Goal: Task Accomplishment & Management: Complete application form

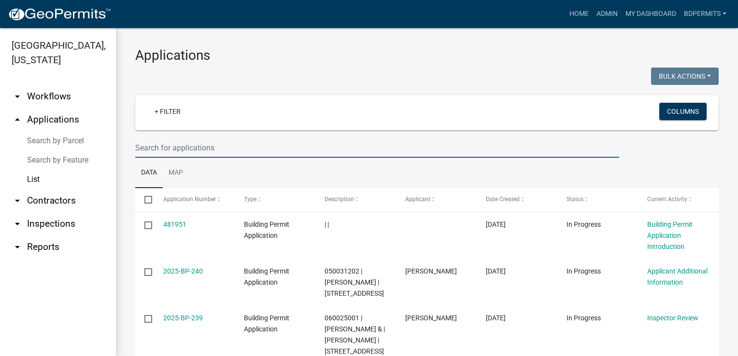
select select "3: 100"
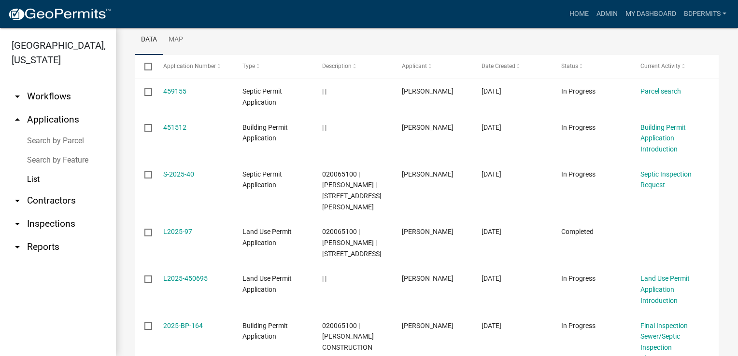
scroll to position [145, 0]
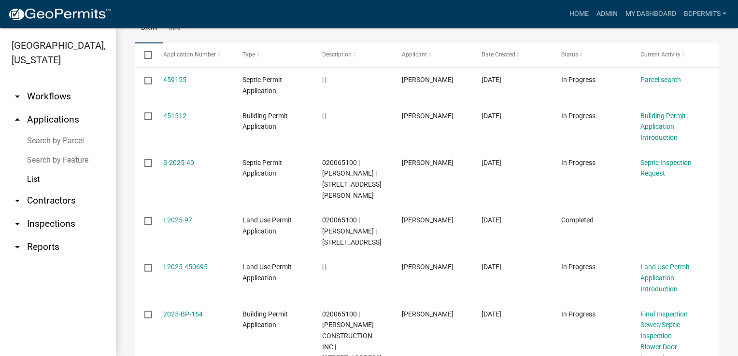
type input "[PERSON_NAME]"
click at [193, 317] on link "2025-BP-164" at bounding box center [183, 315] width 40 height 8
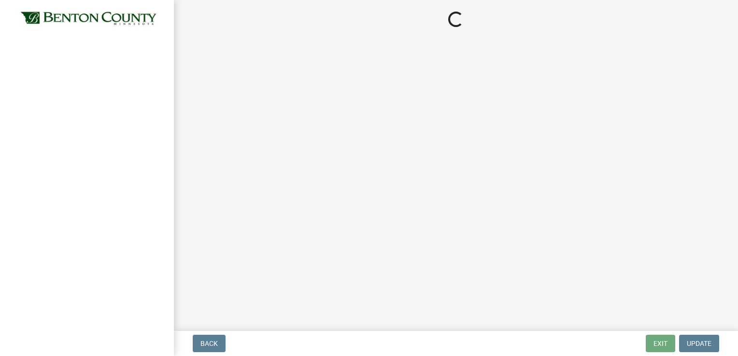
select select "17bfa135-5610-45df-8ce7-87530b7d86d4"
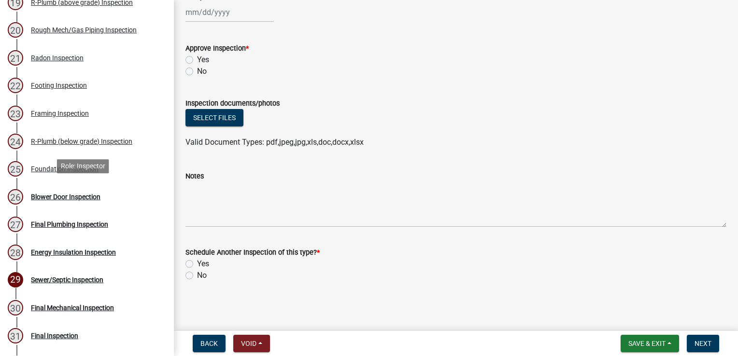
scroll to position [628, 0]
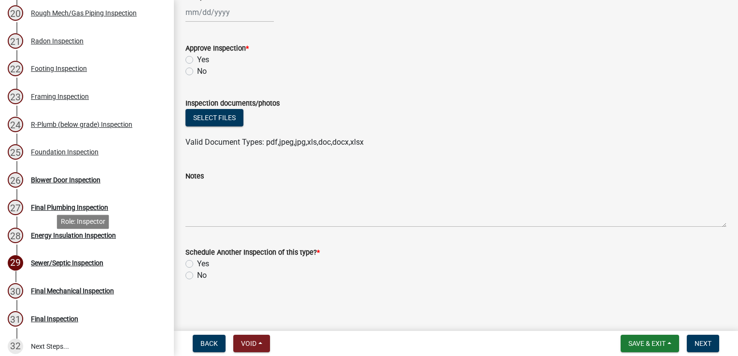
click at [49, 239] on div "Energy Insulation Inspection" at bounding box center [73, 235] width 85 height 7
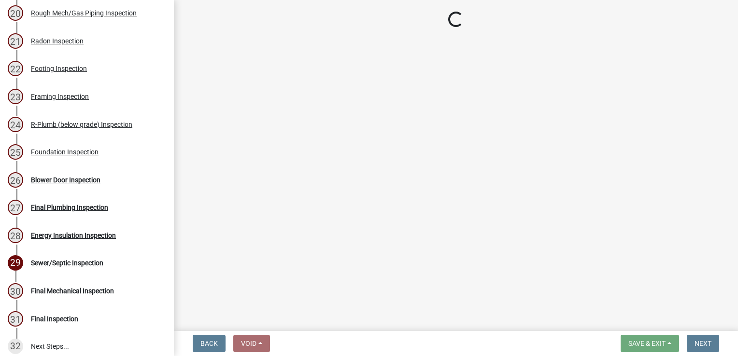
select select "17bfa135-5610-45df-8ce7-87530b7d86d4"
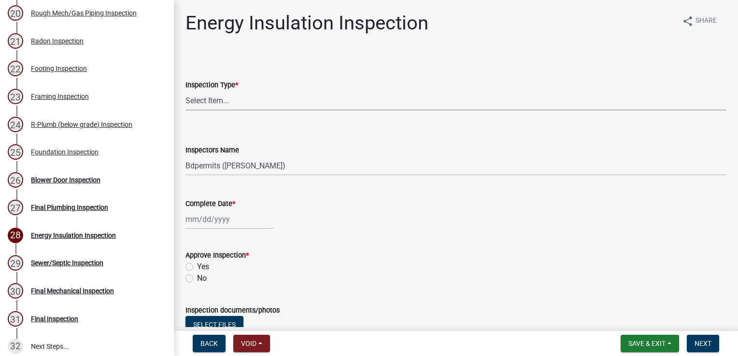
click at [242, 101] on select "Select Item... Energy/Insulation" at bounding box center [455, 101] width 541 height 20
click at [185, 91] on select "Select Item... Energy/Insulation" at bounding box center [455, 101] width 541 height 20
select select "ca0f0ef3-5b81-4e40-acd2-2a7d5b0cb83d"
click at [214, 222] on div at bounding box center [229, 220] width 88 height 20
select select "9"
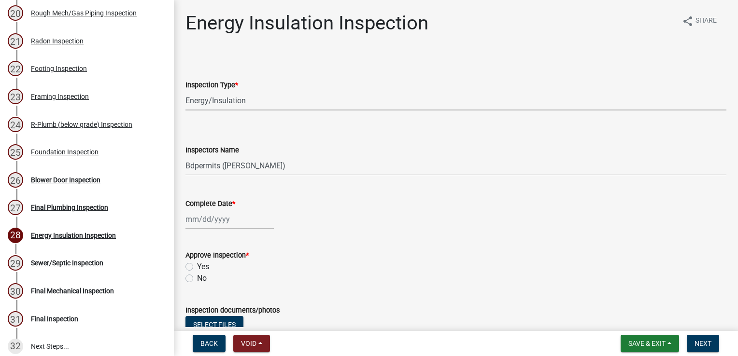
select select "2025"
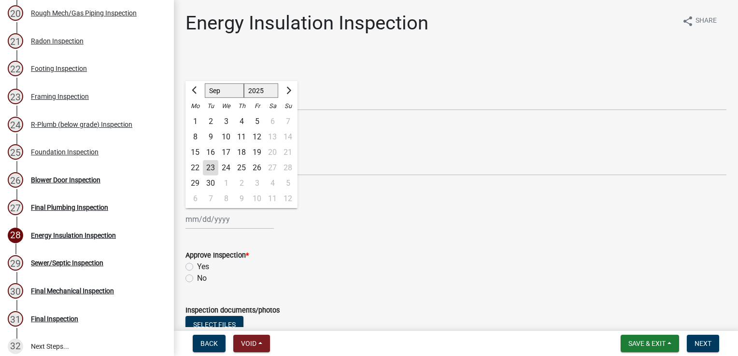
click at [212, 169] on div "23" at bounding box center [210, 167] width 15 height 15
type input "[DATE]"
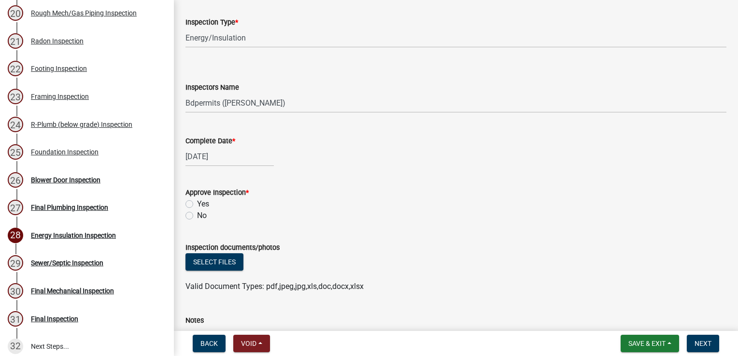
scroll to position [145, 0]
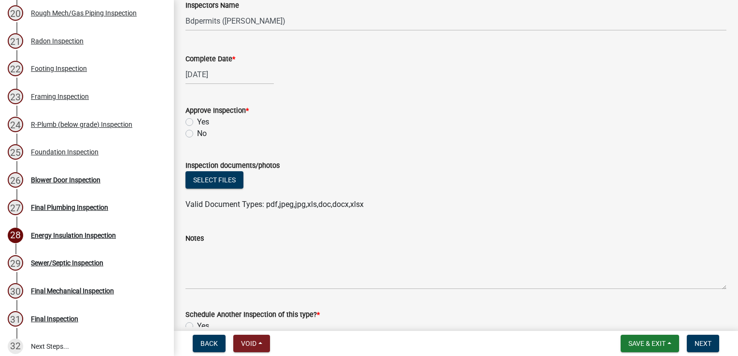
click at [197, 124] on label "Yes" at bounding box center [203, 122] width 12 height 12
click at [197, 123] on input "Yes" at bounding box center [200, 119] width 6 height 6
radio input "true"
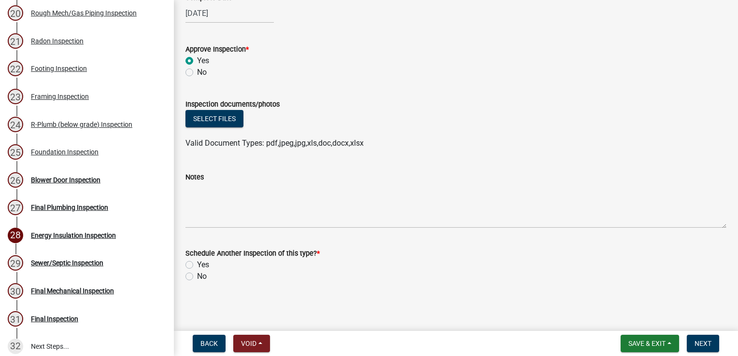
scroll to position [207, 0]
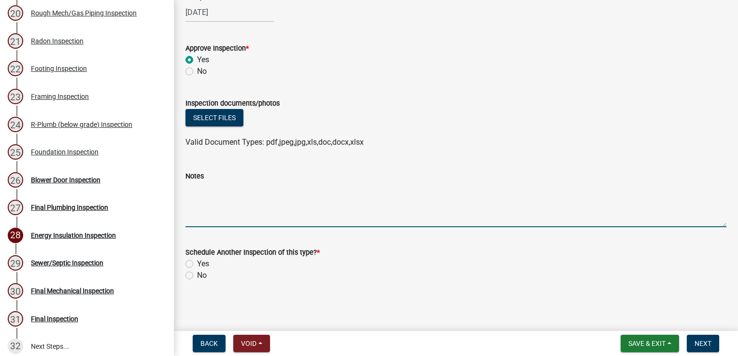
click at [211, 195] on textarea "Notes" at bounding box center [455, 204] width 541 height 45
click at [197, 277] on label "No" at bounding box center [202, 276] width 10 height 12
click at [197, 276] on input "No" at bounding box center [200, 273] width 6 height 6
radio input "true"
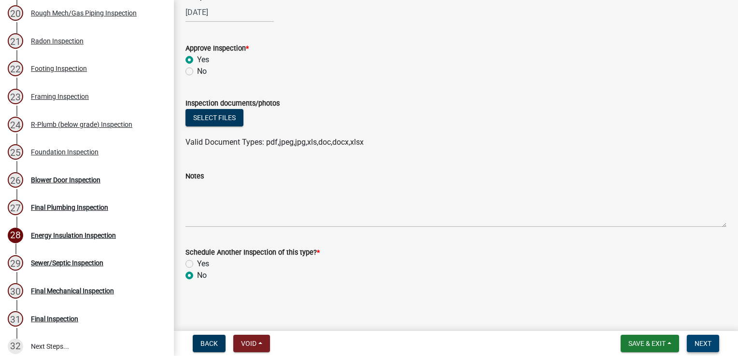
click at [703, 345] on span "Next" at bounding box center [703, 344] width 17 height 8
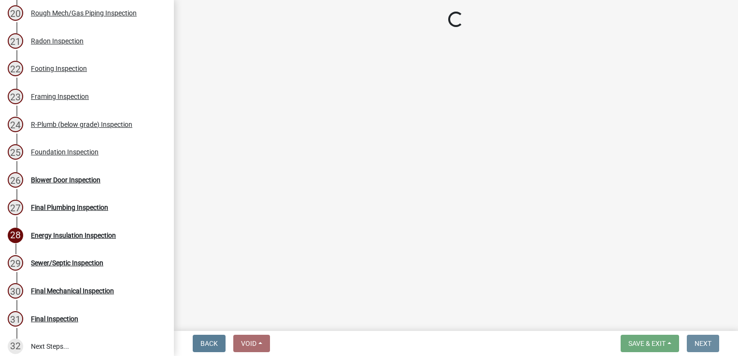
scroll to position [0, 0]
select select "17bfa135-5610-45df-8ce7-87530b7d86d4"
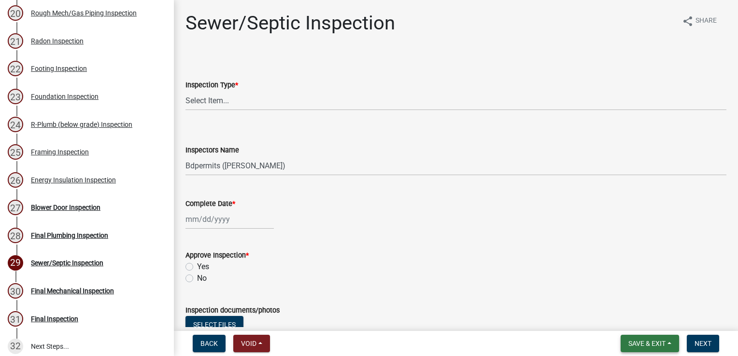
click at [637, 346] on span "Save & Exit" at bounding box center [646, 344] width 37 height 8
click at [626, 320] on button "Save & Exit" at bounding box center [640, 318] width 77 height 23
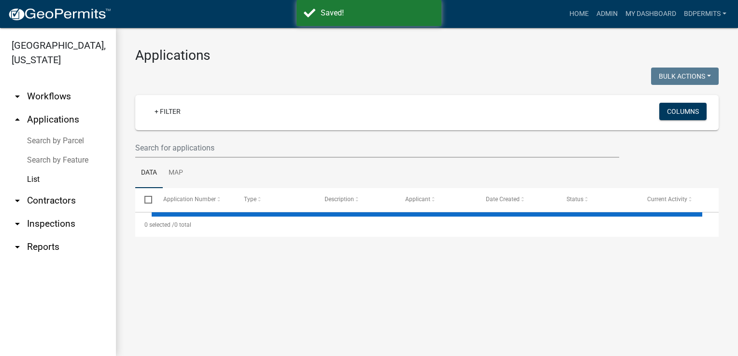
select select "3: 100"
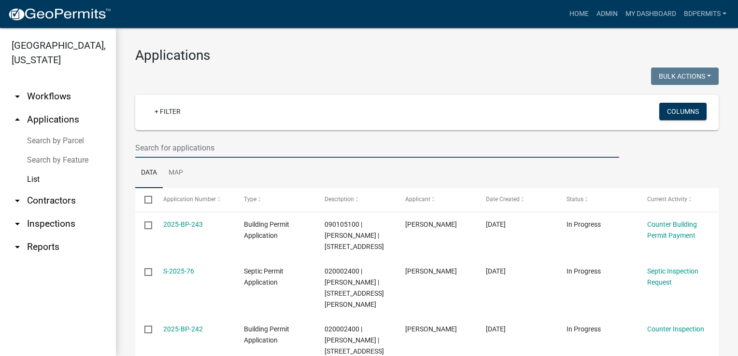
click at [185, 145] on input "text" at bounding box center [377, 148] width 484 height 20
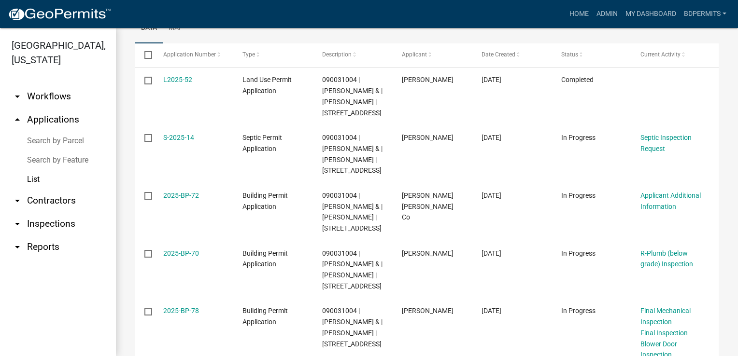
scroll to position [193, 0]
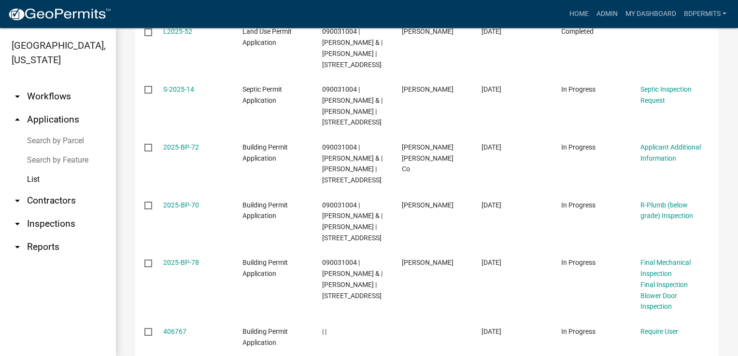
type input "4760"
click at [178, 267] on link "2025-BP-78" at bounding box center [181, 263] width 36 height 8
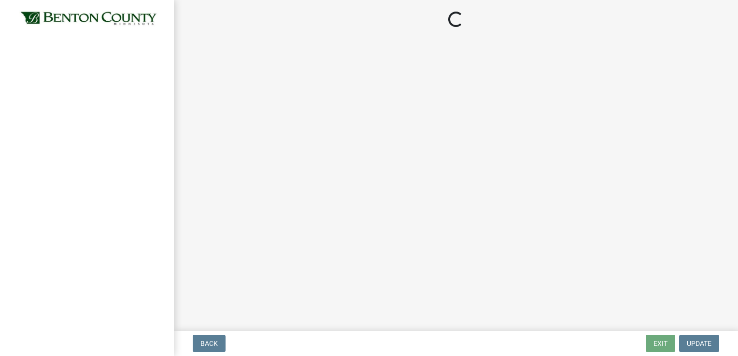
select select "17bfa135-5610-45df-8ce7-87530b7d86d4"
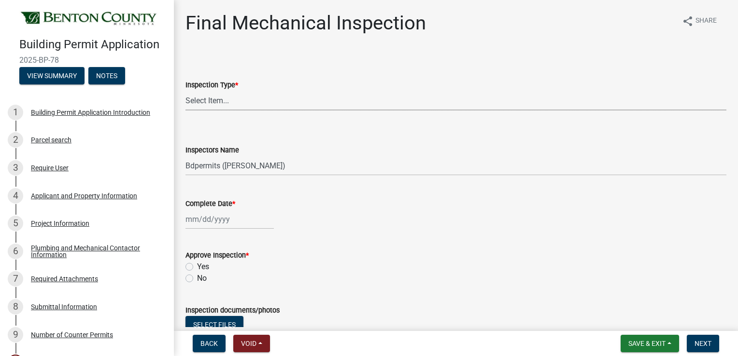
click at [268, 103] on select "Select Item... Final Mechanical" at bounding box center [455, 101] width 541 height 20
click at [185, 91] on select "Select Item... Final Mechanical" at bounding box center [455, 101] width 541 height 20
select select "f3cbac62-750a-476f-9552-2d9049835bc8"
click at [223, 218] on div at bounding box center [229, 220] width 88 height 20
select select "9"
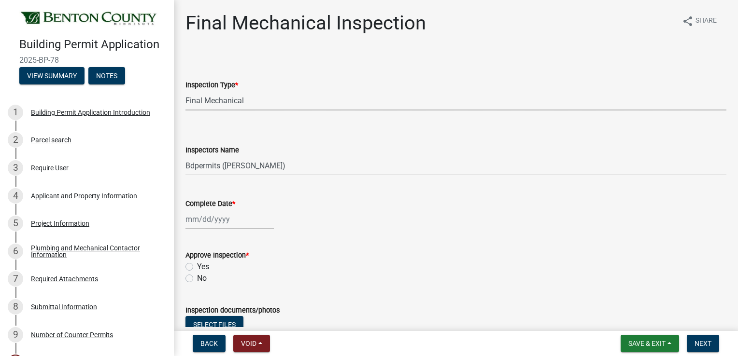
select select "2025"
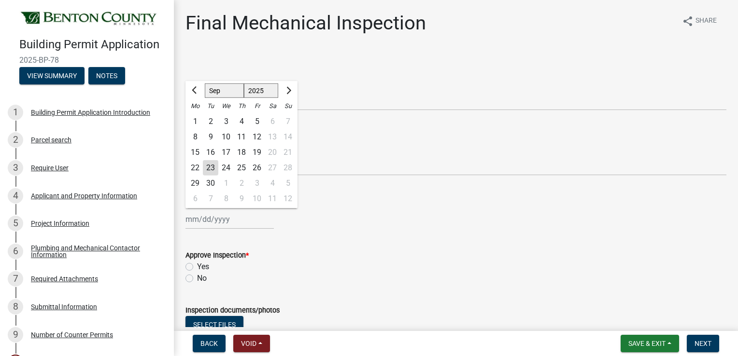
drag, startPoint x: 209, startPoint y: 166, endPoint x: 209, endPoint y: 174, distance: 8.2
click at [210, 166] on div "23" at bounding box center [210, 167] width 15 height 15
type input "[DATE]"
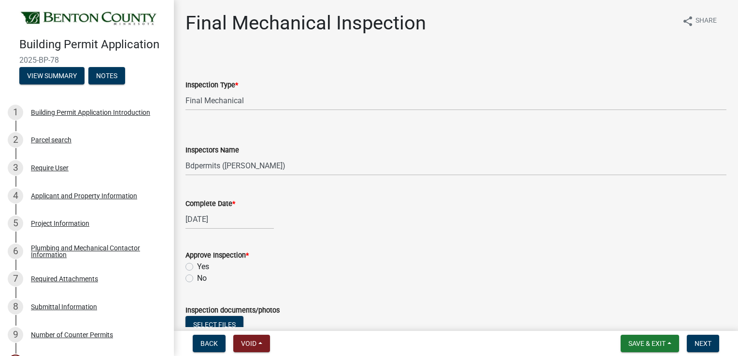
click at [197, 267] on label "Yes" at bounding box center [203, 267] width 12 height 12
click at [197, 267] on input "Yes" at bounding box center [200, 264] width 6 height 6
radio input "true"
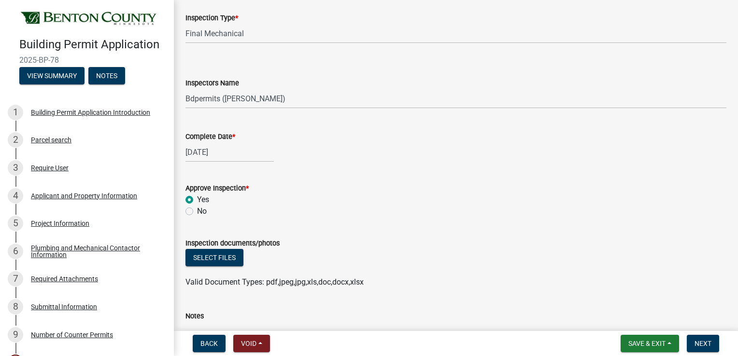
scroll to position [145, 0]
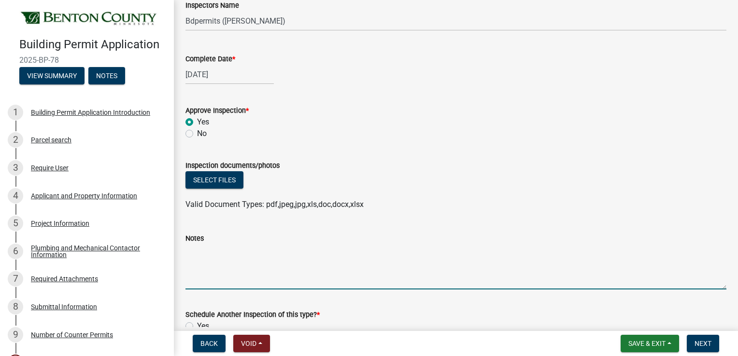
click at [210, 248] on textarea "Notes" at bounding box center [455, 266] width 541 height 45
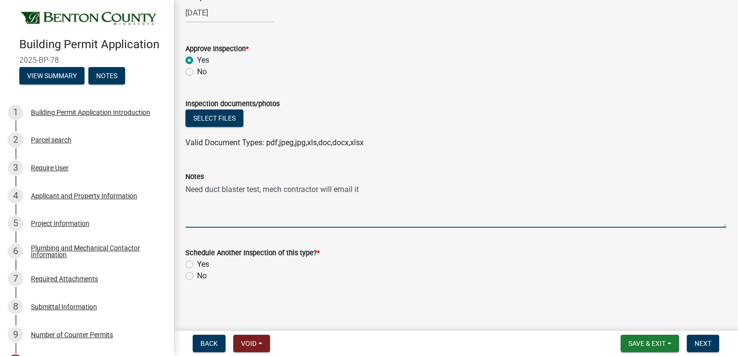
scroll to position [207, 0]
type textarea "Need duct blaster test, mech contractor will email it"
click at [197, 273] on label "No" at bounding box center [202, 276] width 10 height 12
click at [197, 273] on input "No" at bounding box center [200, 273] width 6 height 6
radio input "true"
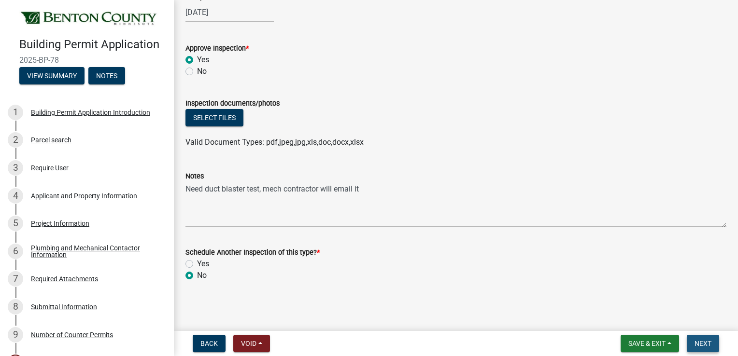
click at [706, 344] on span "Next" at bounding box center [703, 344] width 17 height 8
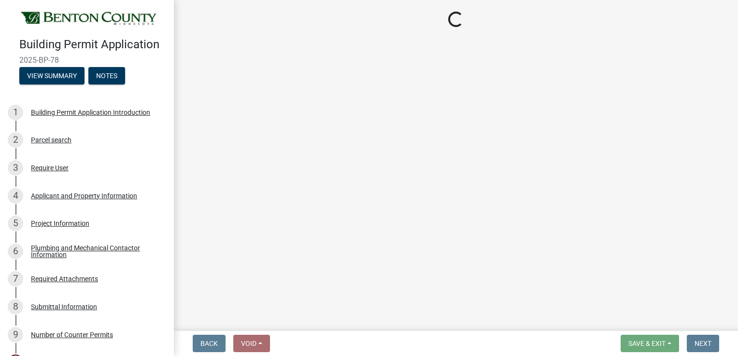
select select "17bfa135-5610-45df-8ce7-87530b7d86d4"
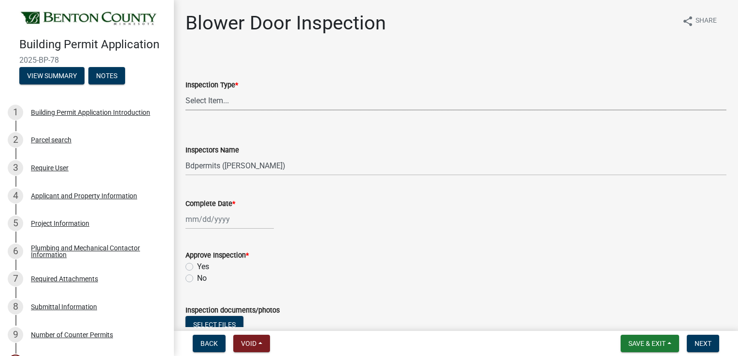
click at [226, 101] on select "Select Item... Blower Door Test" at bounding box center [455, 101] width 541 height 20
click at [185, 91] on select "Select Item... Blower Door Test" at bounding box center [455, 101] width 541 height 20
select select "ca380f96-c0a1-4fdb-abac-10cc410ce675"
click at [214, 217] on div at bounding box center [229, 220] width 88 height 20
select select "9"
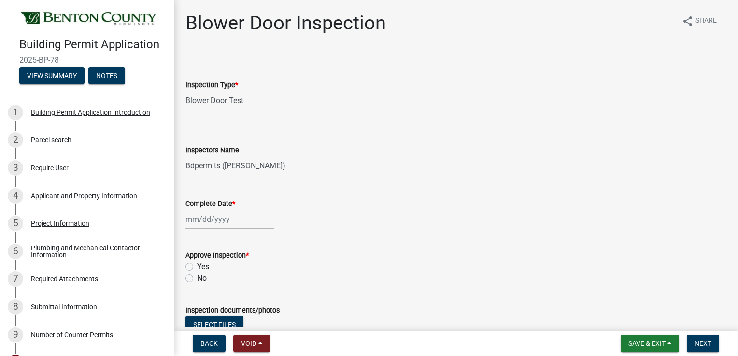
select select "2025"
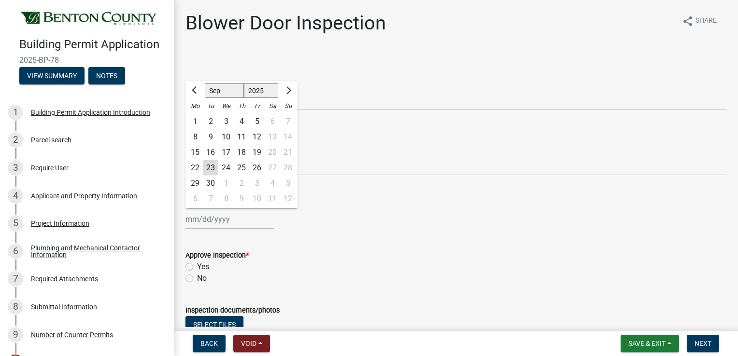
click at [210, 171] on div "23" at bounding box center [210, 167] width 15 height 15
type input "[DATE]"
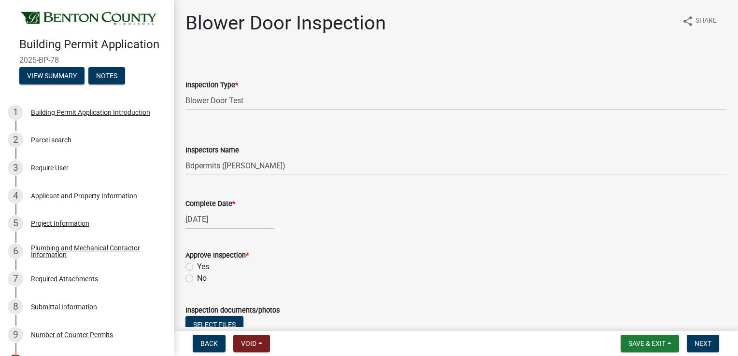
click at [197, 267] on label "Yes" at bounding box center [203, 267] width 12 height 12
click at [197, 267] on input "Yes" at bounding box center [200, 264] width 6 height 6
radio input "true"
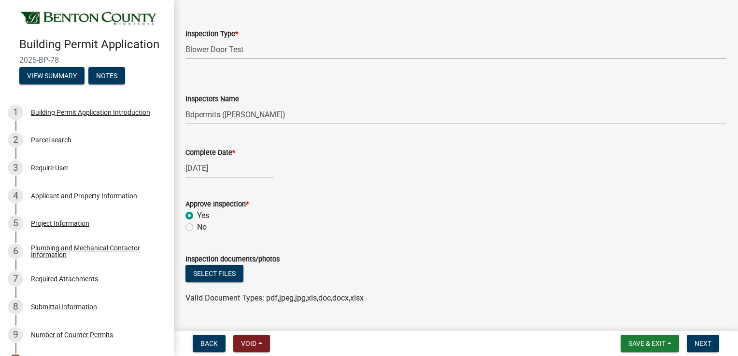
scroll to position [207, 0]
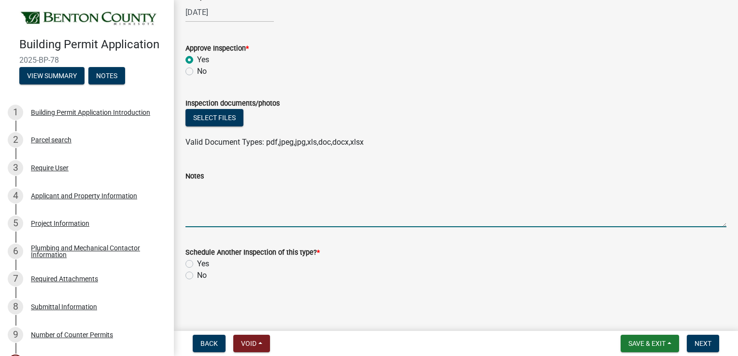
click at [193, 194] on textarea "Notes" at bounding box center [455, 204] width 541 height 45
type textarea "1.96"
click at [197, 278] on label "No" at bounding box center [202, 276] width 10 height 12
click at [197, 276] on input "No" at bounding box center [200, 273] width 6 height 6
radio input "true"
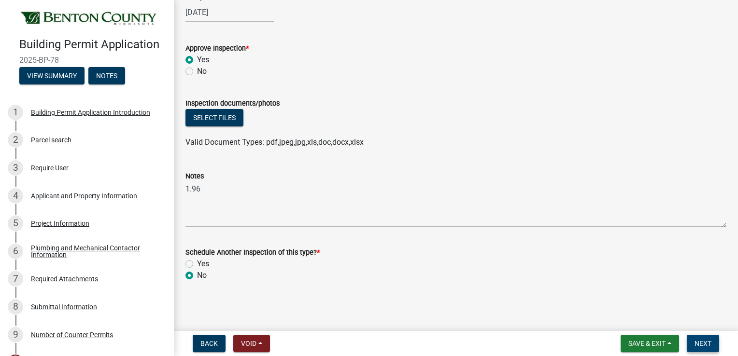
click at [706, 343] on span "Next" at bounding box center [703, 344] width 17 height 8
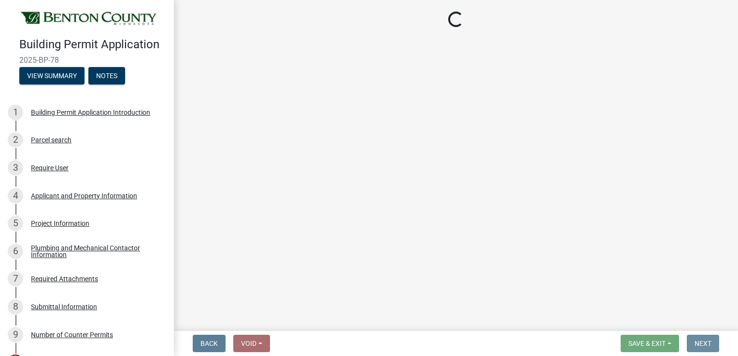
scroll to position [0, 0]
select select "17bfa135-5610-45df-8ce7-87530b7d86d4"
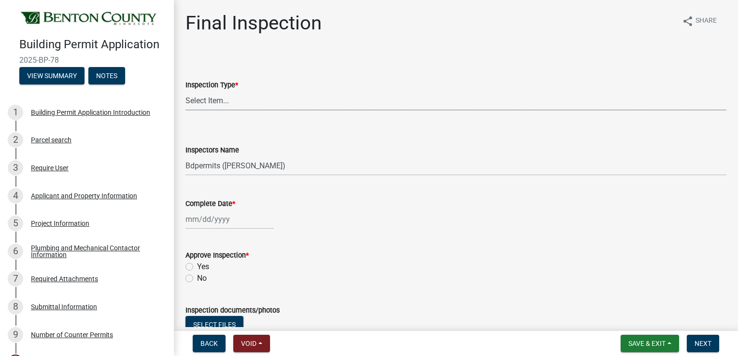
click at [271, 100] on select "Select Item... Final" at bounding box center [455, 101] width 541 height 20
click at [185, 91] on select "Select Item... Final" at bounding box center [455, 101] width 541 height 20
select select "ba3e54ef-58a3-4f73-8a2d-5f225f4da5a4"
click at [219, 221] on div at bounding box center [229, 220] width 88 height 20
select select "9"
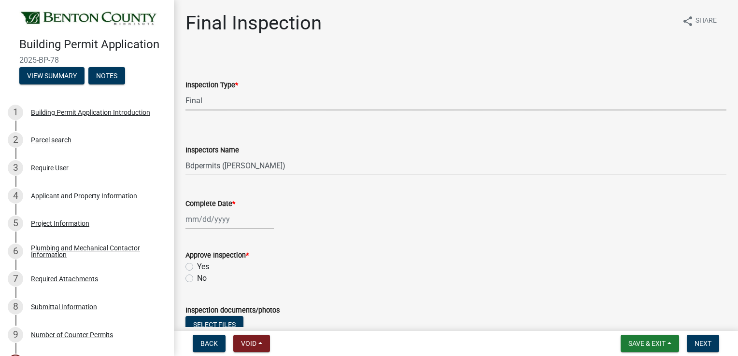
select select "2025"
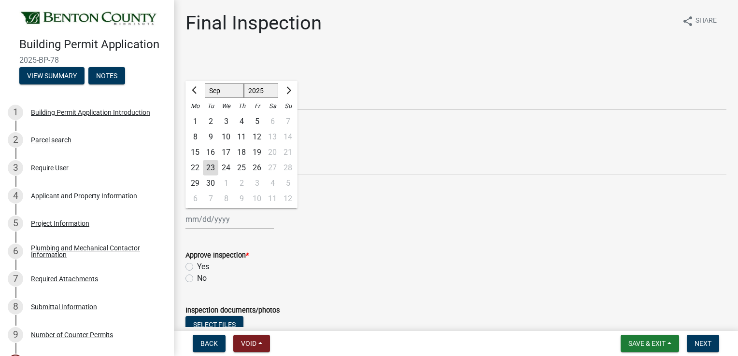
click at [209, 165] on div "23" at bounding box center [210, 167] width 15 height 15
type input "[DATE]"
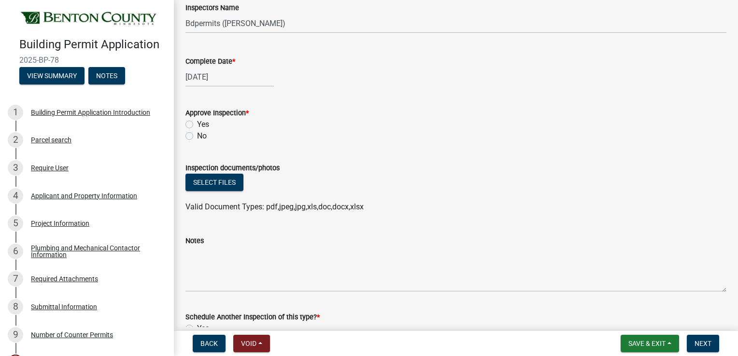
scroll to position [145, 0]
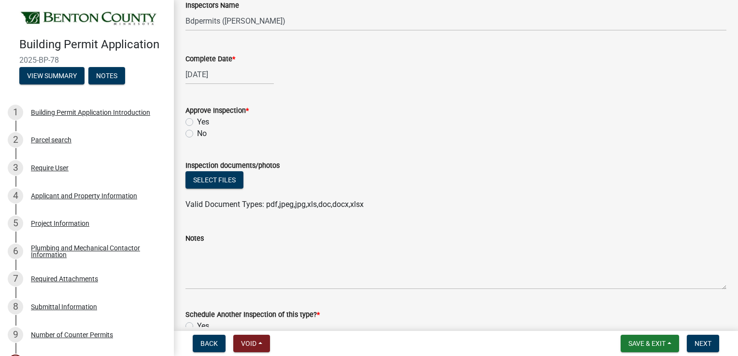
click at [189, 138] on div "No" at bounding box center [455, 134] width 541 height 12
click at [197, 131] on label "No" at bounding box center [202, 134] width 10 height 12
click at [197, 131] on input "No" at bounding box center [200, 131] width 6 height 6
radio input "true"
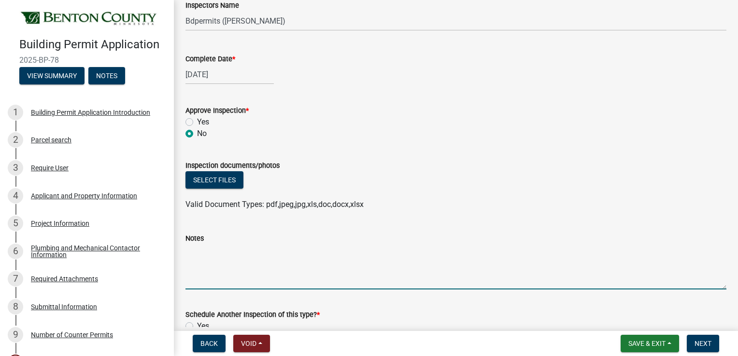
click at [226, 255] on textarea "Notes" at bounding box center [455, 266] width 541 height 45
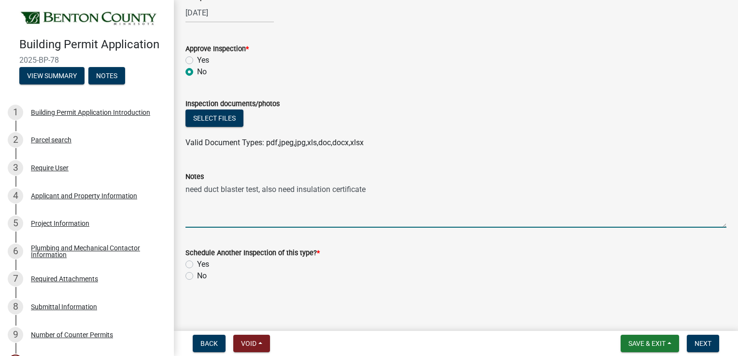
scroll to position [207, 0]
type textarea "need duct blaster test, also need insulation certificate. Email both then will …"
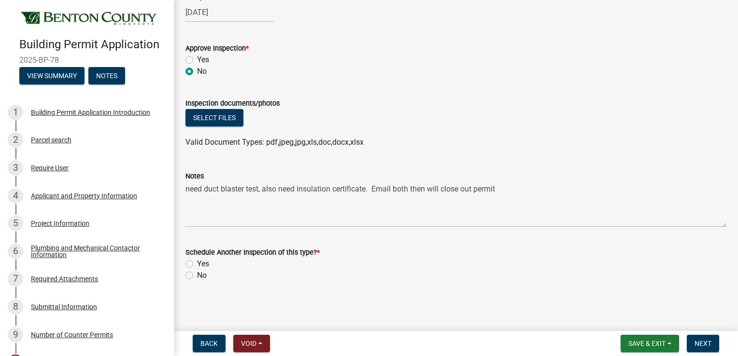
click at [197, 265] on label "Yes" at bounding box center [203, 264] width 12 height 12
click at [197, 265] on input "Yes" at bounding box center [200, 261] width 6 height 6
radio input "true"
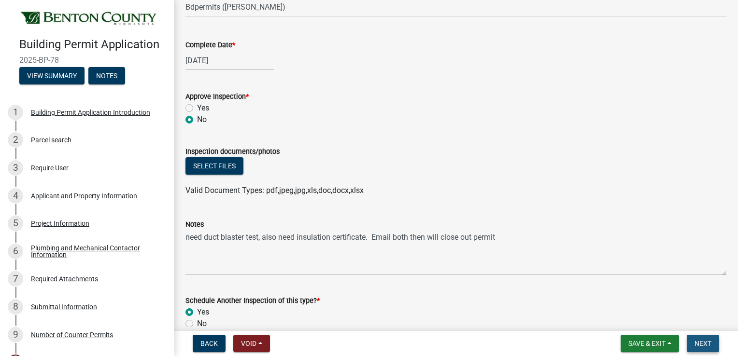
click at [699, 341] on span "Next" at bounding box center [703, 344] width 17 height 8
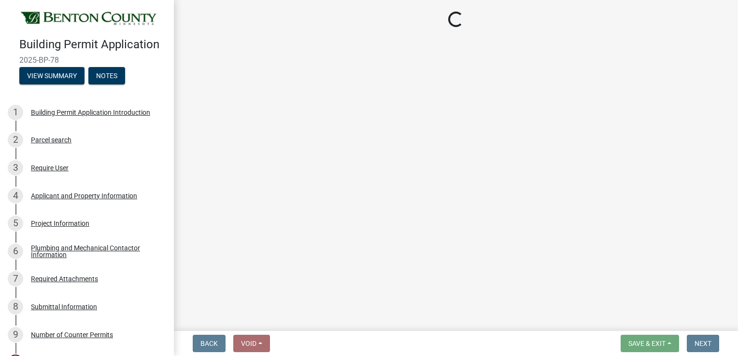
select select "17bfa135-5610-45df-8ce7-87530b7d86d4"
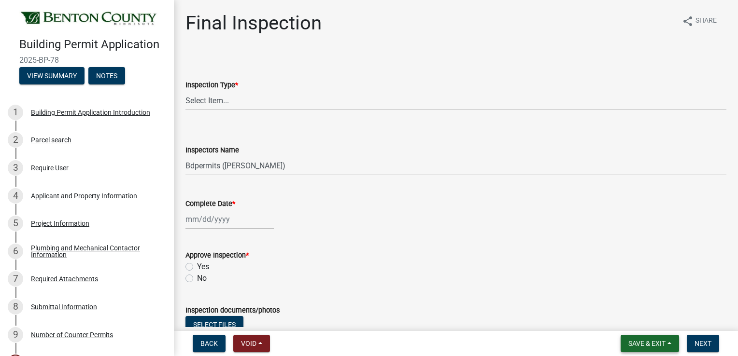
click at [635, 346] on span "Save & Exit" at bounding box center [646, 344] width 37 height 8
click at [626, 315] on button "Save & Exit" at bounding box center [640, 318] width 77 height 23
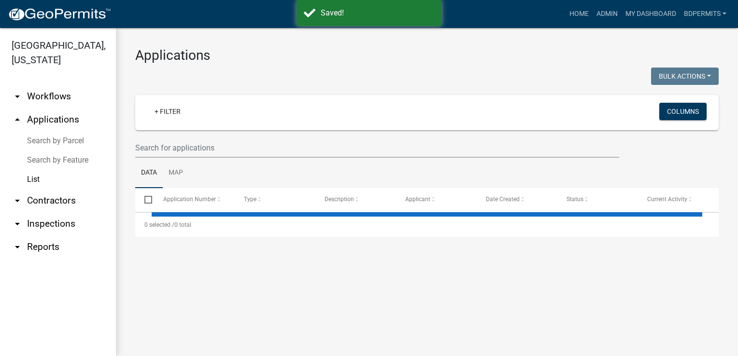
select select "3: 100"
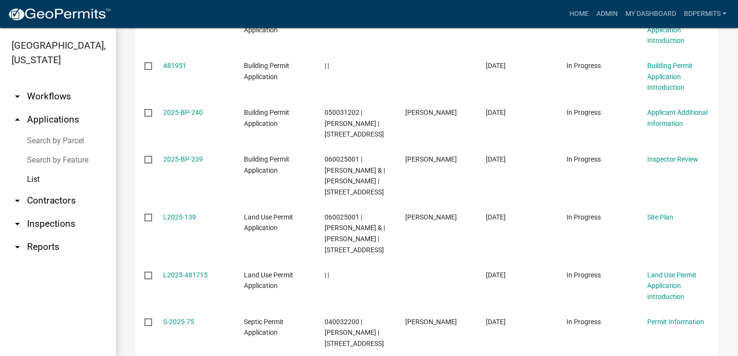
scroll to position [580, 0]
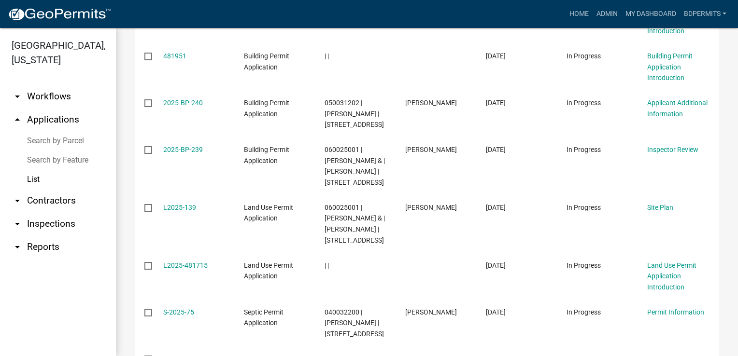
click at [189, 150] on link "2025-BP-239" at bounding box center [183, 150] width 40 height 8
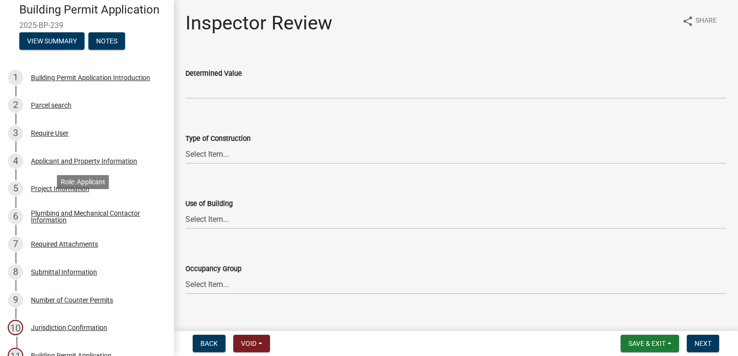
scroll to position [97, 0]
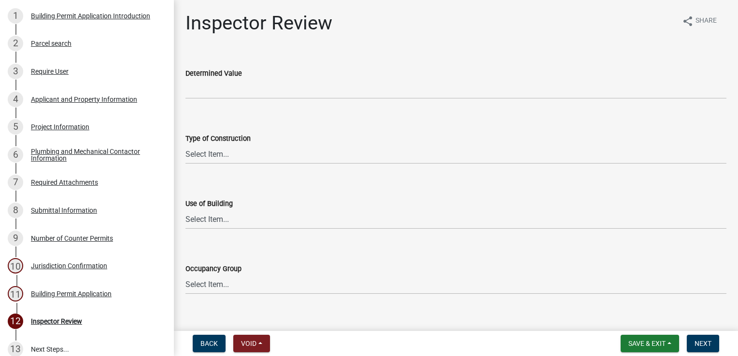
click at [71, 186] on div "Required Attachments" at bounding box center [64, 182] width 67 height 7
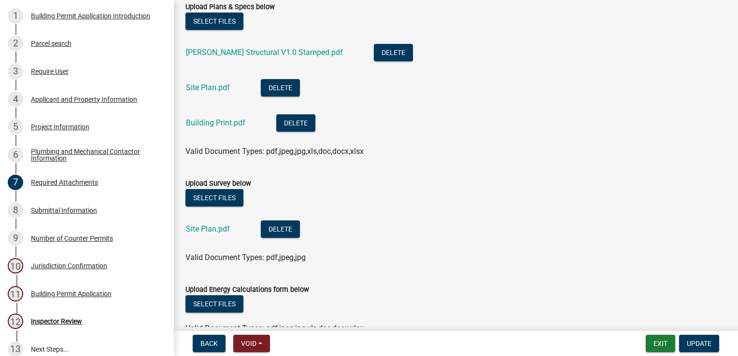
scroll to position [145, 0]
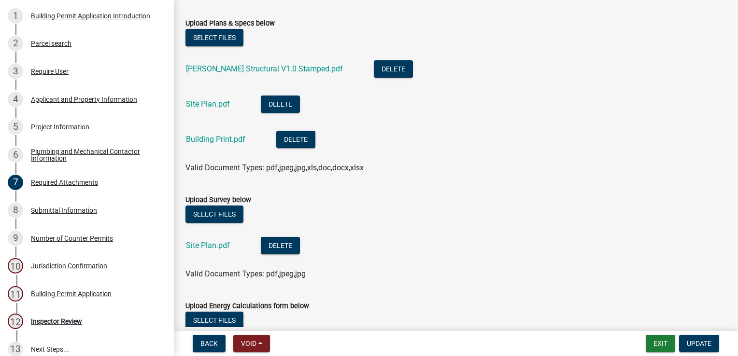
click at [239, 67] on link "[PERSON_NAME] Structural V1.0 Stamped.pdf" at bounding box center [264, 68] width 157 height 9
click at [208, 140] on link "Building Print.pdf" at bounding box center [215, 139] width 59 height 9
click at [214, 106] on link "Site Plan.pdf" at bounding box center [208, 103] width 44 height 9
click at [212, 136] on link "Building Print.pdf" at bounding box center [215, 139] width 59 height 9
click at [66, 103] on div "Applicant and Property Information" at bounding box center [84, 99] width 106 height 7
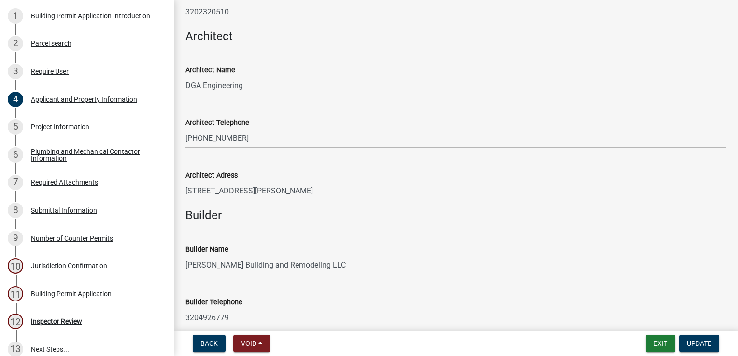
scroll to position [676, 0]
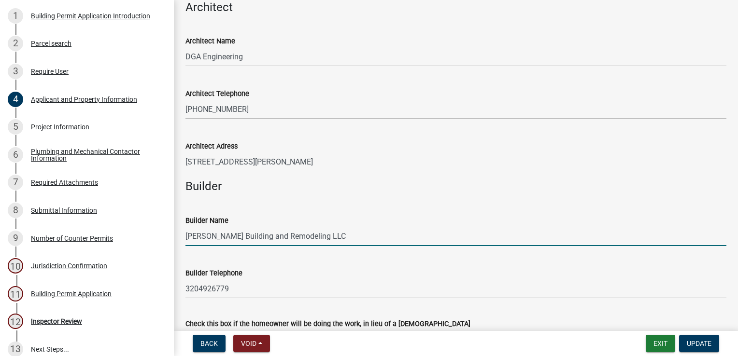
drag, startPoint x: 186, startPoint y: 237, endPoint x: 228, endPoint y: 237, distance: 42.0
click at [228, 237] on input "[PERSON_NAME] Building and Remodeling LLC" at bounding box center [455, 237] width 541 height 20
drag, startPoint x: 330, startPoint y: 238, endPoint x: 187, endPoint y: 240, distance: 143.0
click at [187, 240] on input "[PERSON_NAME] Building and Remodeling LLC" at bounding box center [455, 237] width 541 height 20
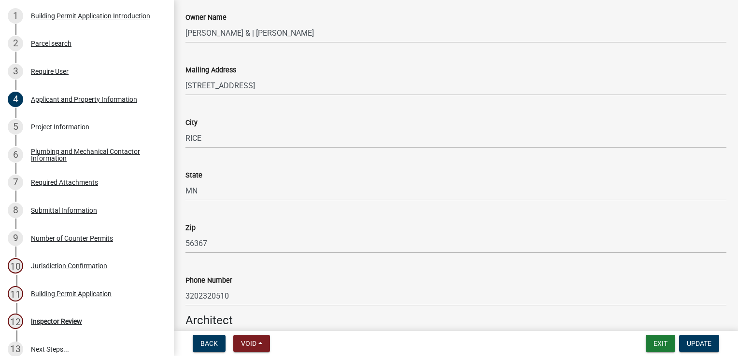
scroll to position [242, 0]
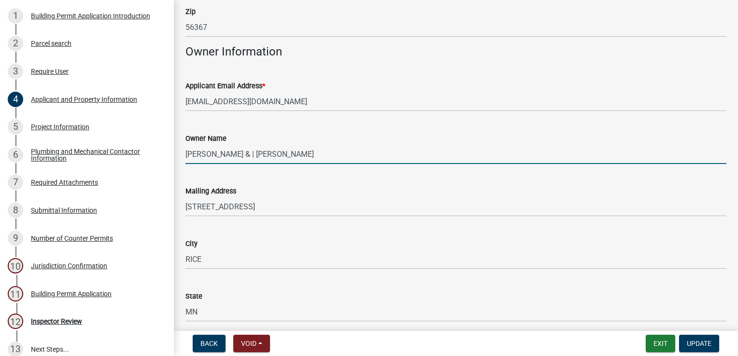
drag, startPoint x: 352, startPoint y: 154, endPoint x: 185, endPoint y: 155, distance: 167.1
click at [185, 155] on div "Owner Name [PERSON_NAME] & | [PERSON_NAME]" at bounding box center [455, 141] width 555 height 45
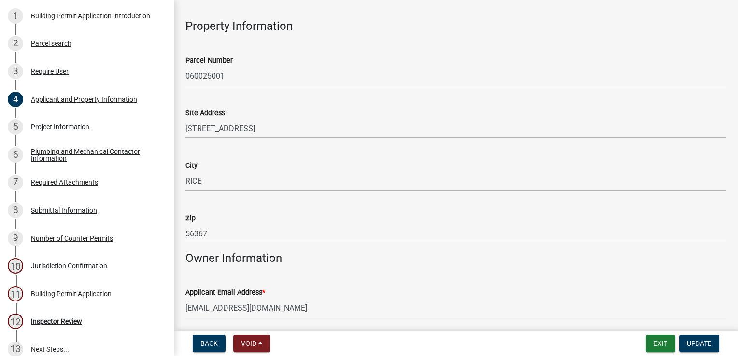
scroll to position [0, 0]
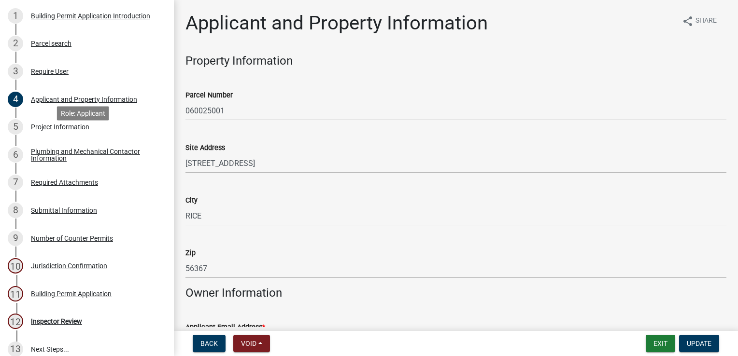
click at [64, 130] on div "Project Information" at bounding box center [60, 127] width 58 height 7
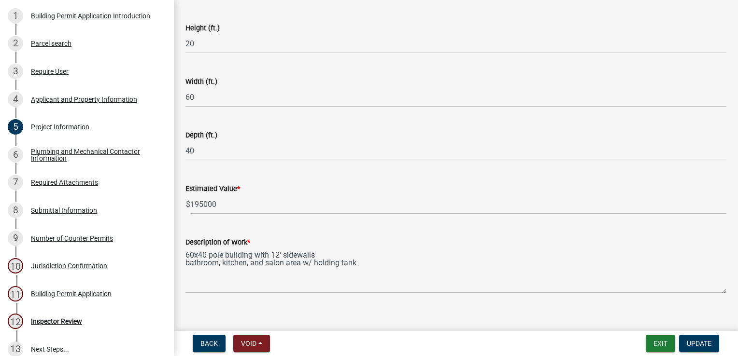
scroll to position [662, 0]
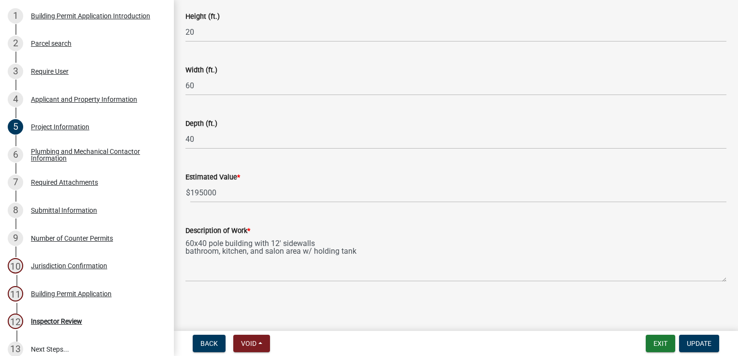
click at [56, 162] on div "Plumbing and Mechanical Contactor Information" at bounding box center [95, 155] width 128 height 14
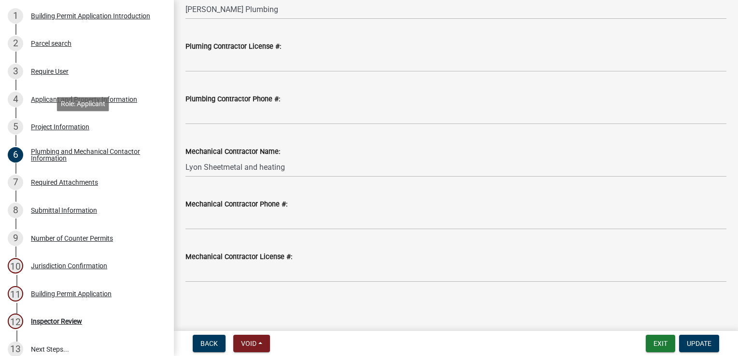
scroll to position [48, 0]
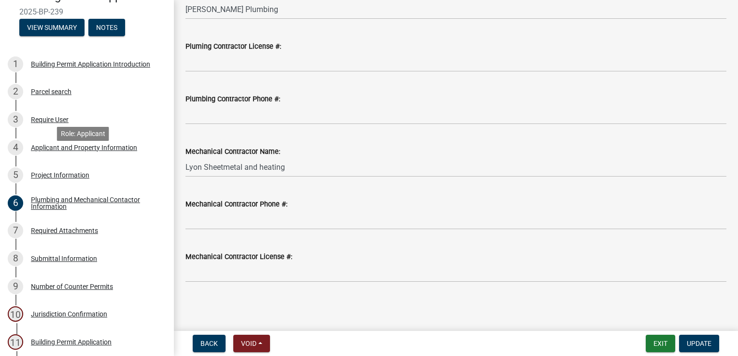
click at [71, 151] on div "Applicant and Property Information" at bounding box center [84, 147] width 106 height 7
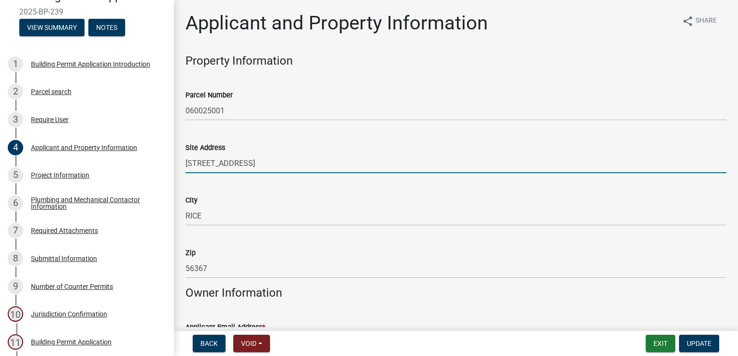
drag, startPoint x: 255, startPoint y: 162, endPoint x: 185, endPoint y: 166, distance: 70.6
click at [185, 166] on div "Site Address [STREET_ADDRESS]" at bounding box center [455, 150] width 555 height 45
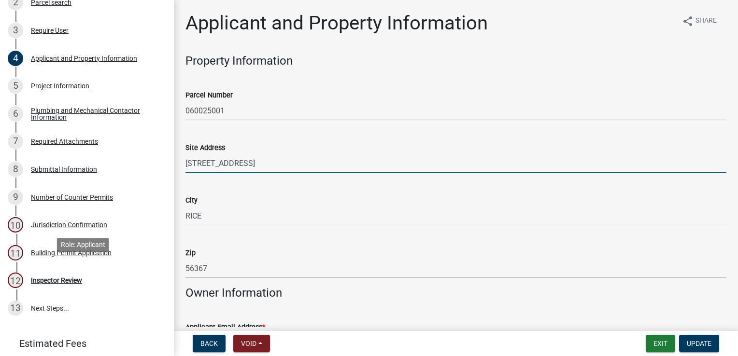
scroll to position [185, 0]
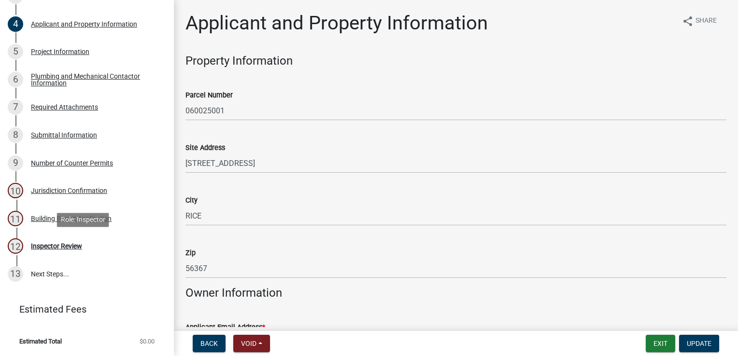
click at [72, 248] on div "Inspector Review" at bounding box center [56, 246] width 51 height 7
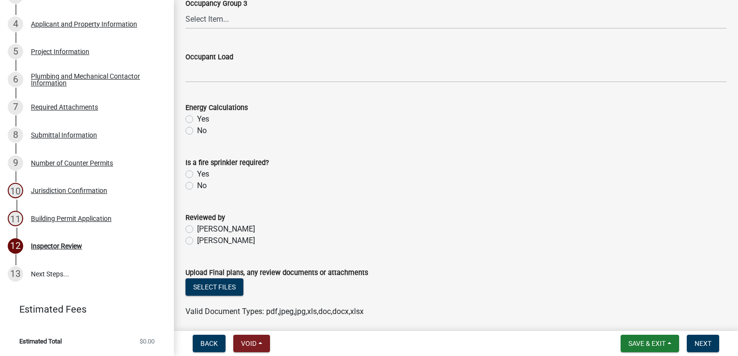
scroll to position [487, 0]
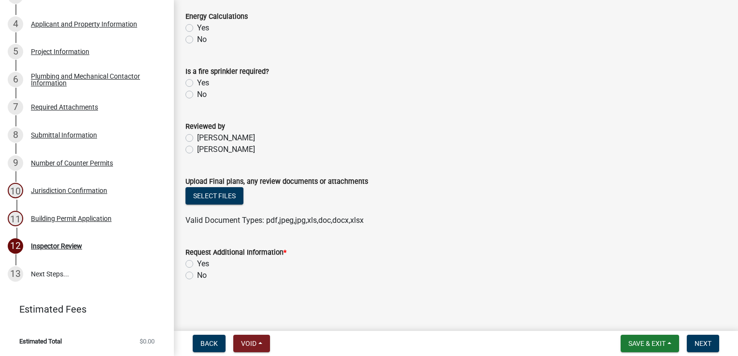
click at [197, 263] on label "Yes" at bounding box center [203, 264] width 12 height 12
click at [197, 263] on input "Yes" at bounding box center [200, 261] width 6 height 6
radio input "true"
click at [703, 341] on span "Next" at bounding box center [703, 344] width 17 height 8
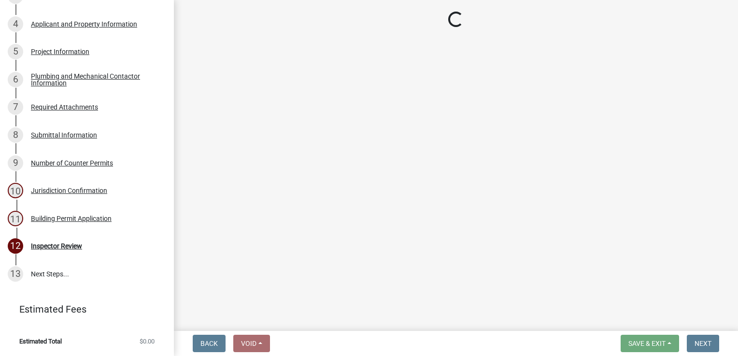
scroll to position [240, 0]
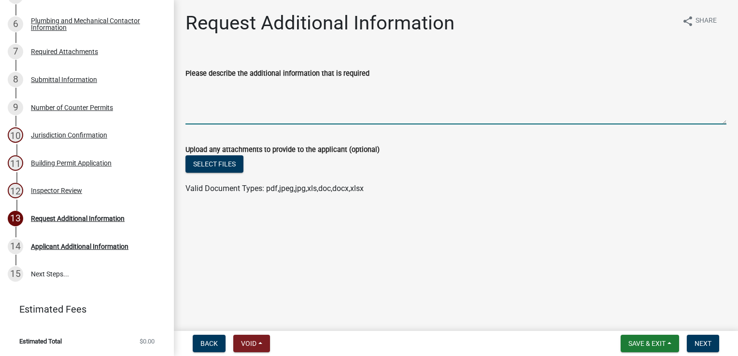
click at [248, 102] on textarea "Please describe the additional information that is required" at bounding box center [455, 101] width 541 height 45
type textarea "Please see attached review letter"
click at [213, 157] on button "Select files" at bounding box center [214, 164] width 58 height 17
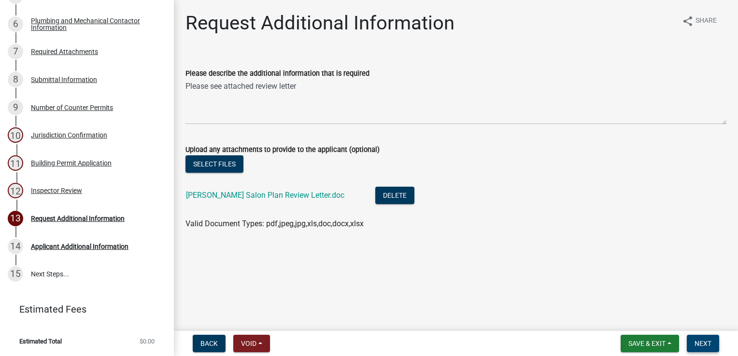
click at [703, 340] on span "Next" at bounding box center [703, 344] width 17 height 8
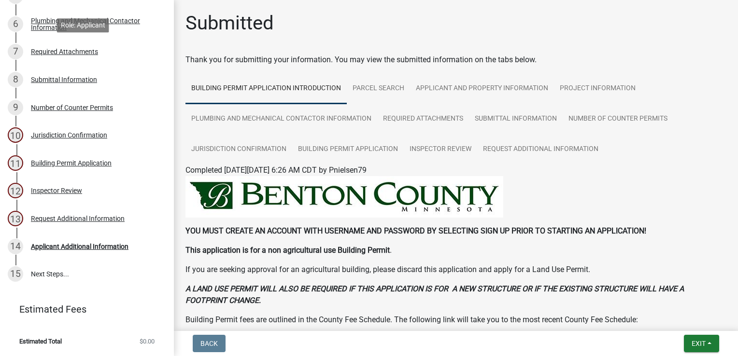
click at [95, 51] on div "Required Attachments" at bounding box center [64, 51] width 67 height 7
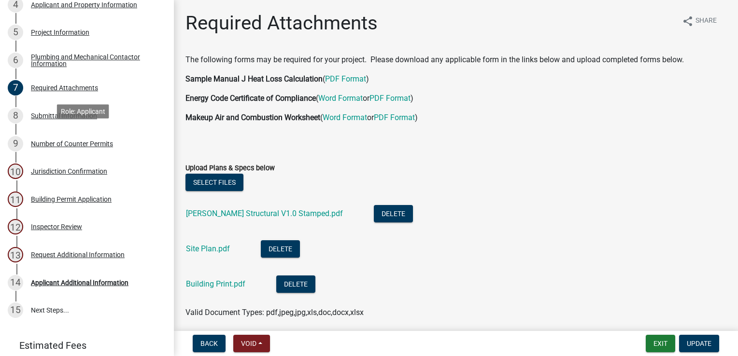
scroll to position [143, 0]
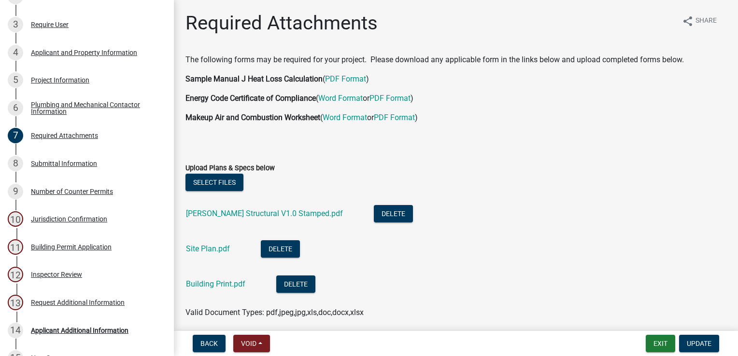
click at [106, 56] on div "Applicant and Property Information" at bounding box center [84, 52] width 106 height 7
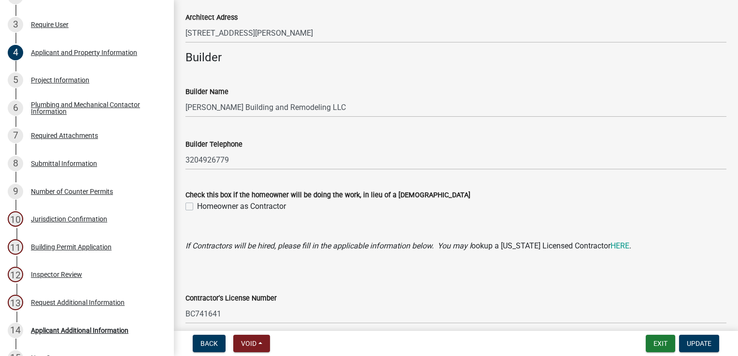
scroll to position [821, 0]
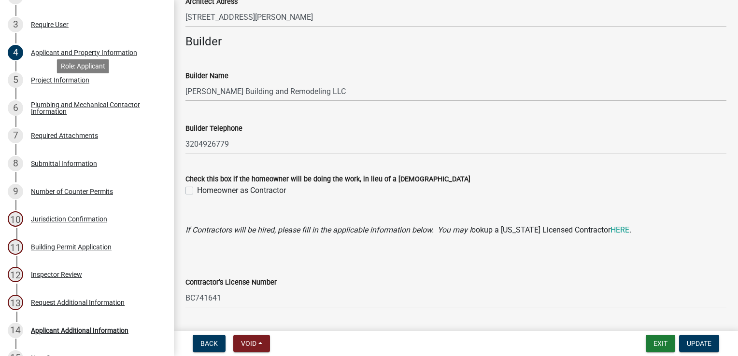
click at [55, 84] on div "Project Information" at bounding box center [60, 80] width 58 height 7
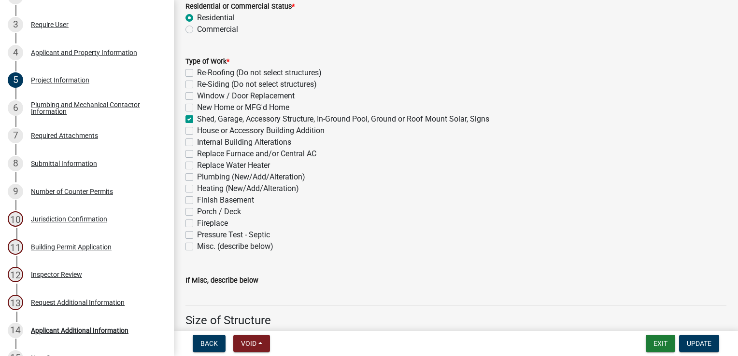
scroll to position [131, 0]
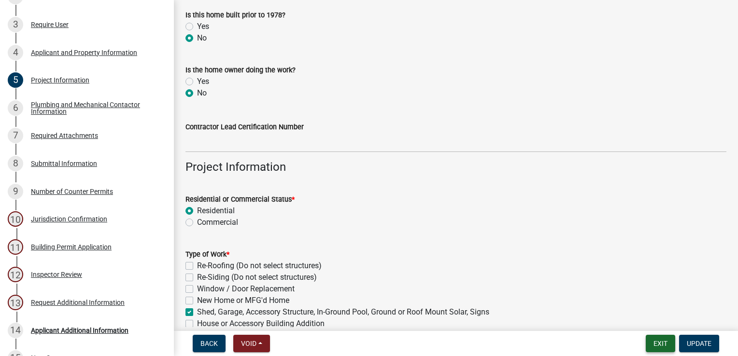
click at [663, 341] on button "Exit" at bounding box center [660, 343] width 29 height 17
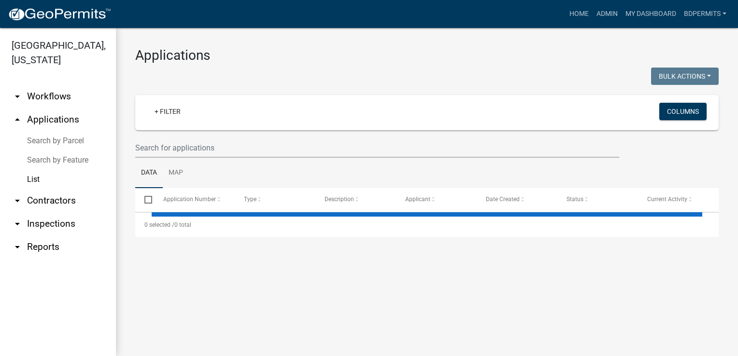
select select "3: 100"
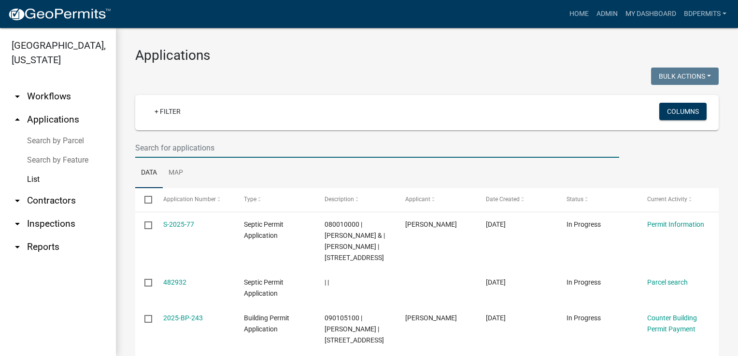
click at [169, 147] on input "text" at bounding box center [377, 148] width 484 height 20
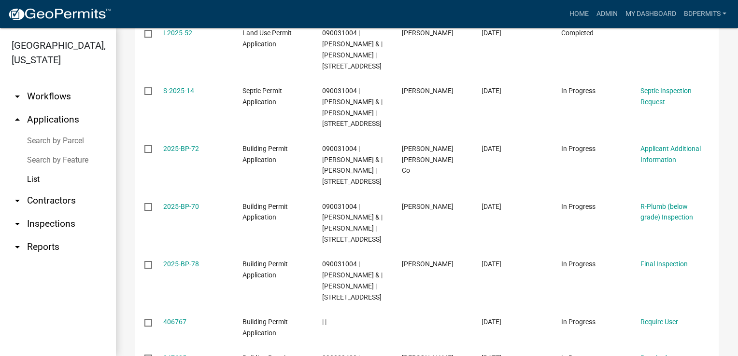
scroll to position [193, 0]
type input "4760"
click at [172, 267] on link "2025-BP-78" at bounding box center [181, 263] width 36 height 8
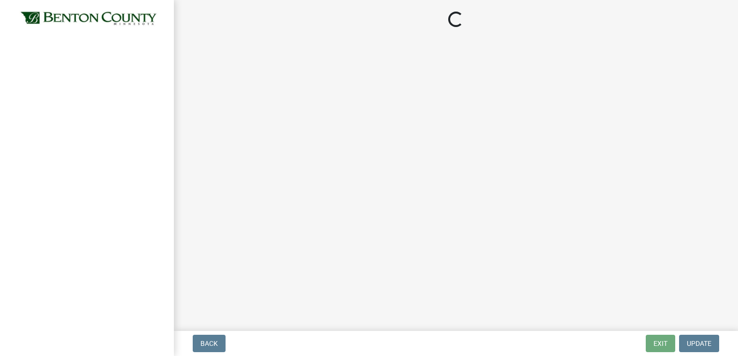
select select "17bfa135-5610-45df-8ce7-87530b7d86d4"
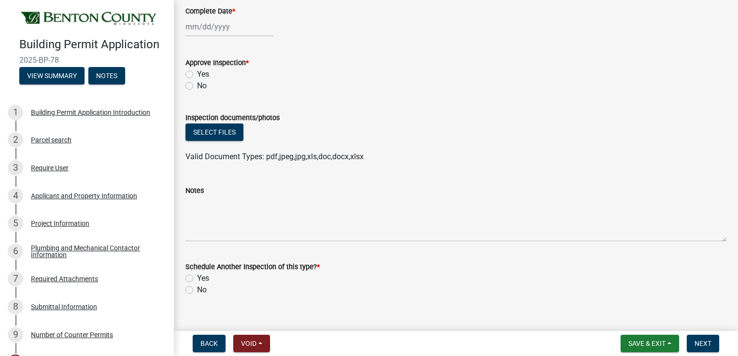
scroll to position [193, 0]
click at [222, 134] on button "Select files" at bounding box center [214, 131] width 58 height 17
click at [222, 137] on button "Select files" at bounding box center [214, 131] width 58 height 17
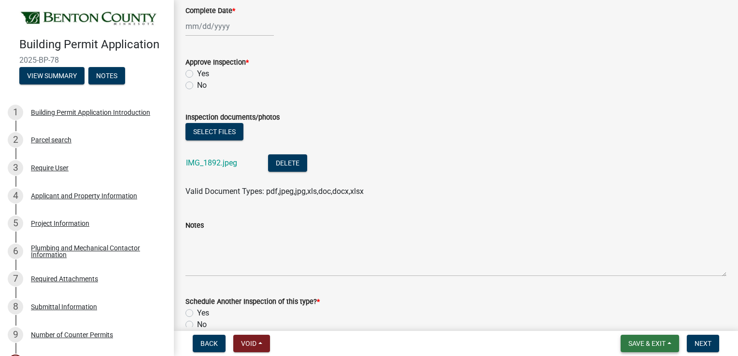
click at [667, 345] on button "Save & Exit" at bounding box center [650, 343] width 58 height 17
click at [626, 297] on button "Save" at bounding box center [640, 295] width 77 height 23
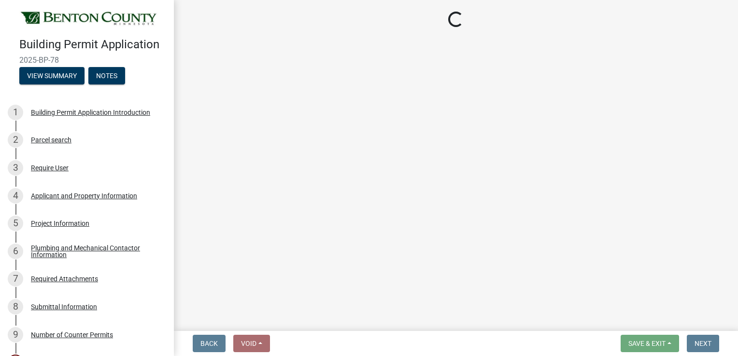
select select "17bfa135-5610-45df-8ce7-87530b7d86d4"
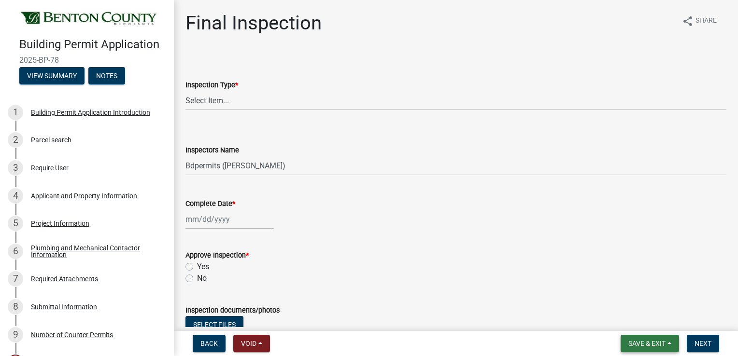
click at [628, 341] on span "Save & Exit" at bounding box center [646, 344] width 37 height 8
click at [630, 314] on button "Save & Exit" at bounding box center [640, 318] width 77 height 23
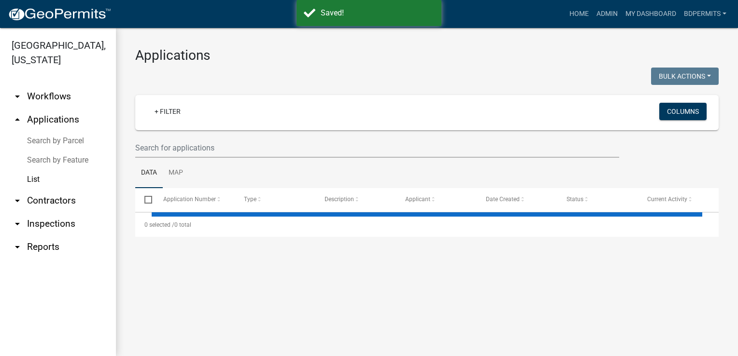
select select "3: 100"
